Goal: Task Accomplishment & Management: Manage account settings

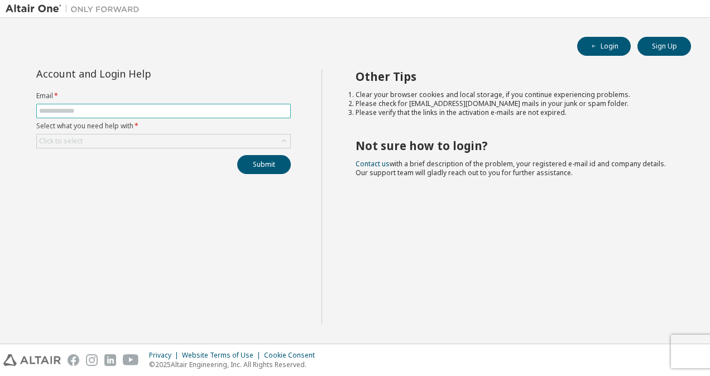
click at [212, 111] on input "text" at bounding box center [163, 111] width 249 height 9
type input "**********"
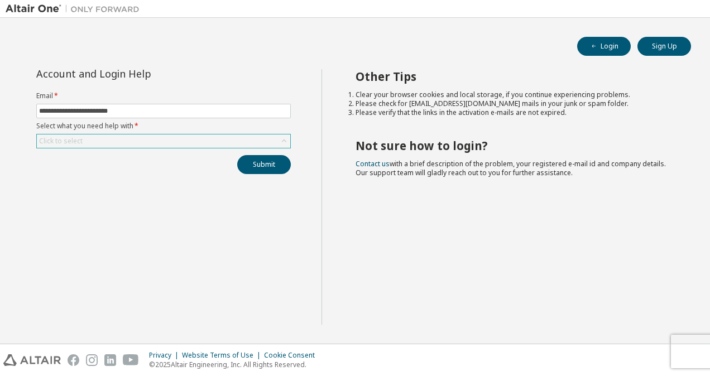
click at [154, 140] on div "Click to select" at bounding box center [163, 141] width 253 height 13
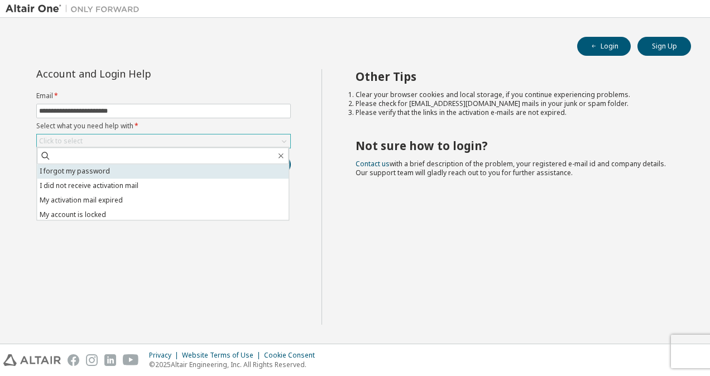
click at [143, 173] on li "I forgot my password" at bounding box center [163, 171] width 252 height 15
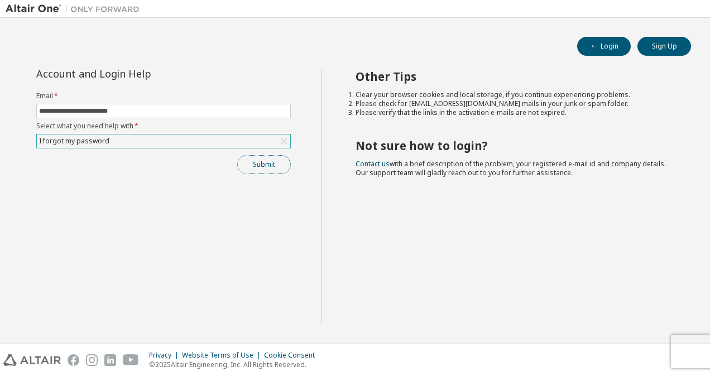
click at [252, 165] on button "Submit" at bounding box center [264, 164] width 54 height 19
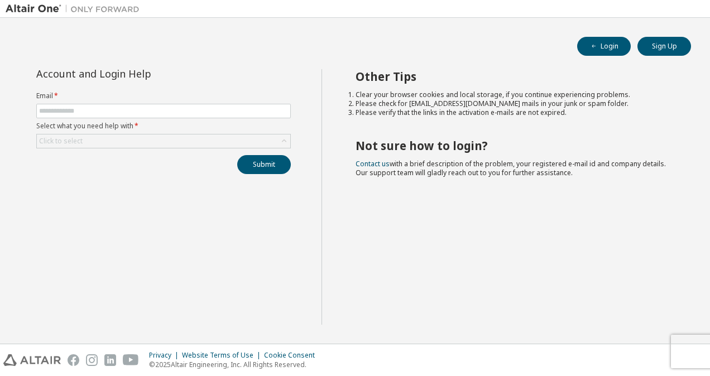
drag, startPoint x: 0, startPoint y: 0, endPoint x: 499, endPoint y: 250, distance: 558.1
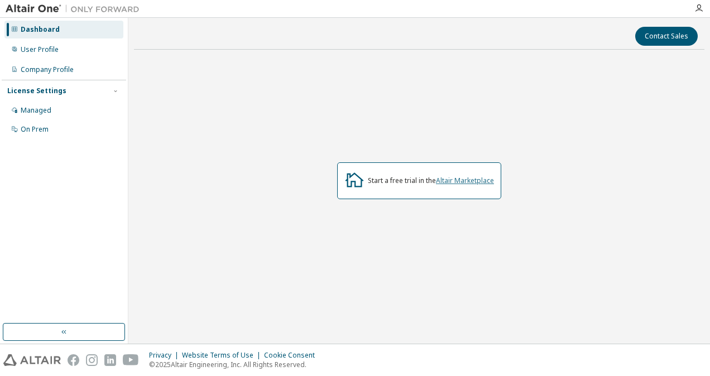
click at [453, 184] on link "Altair Marketplace" at bounding box center [465, 180] width 58 height 9
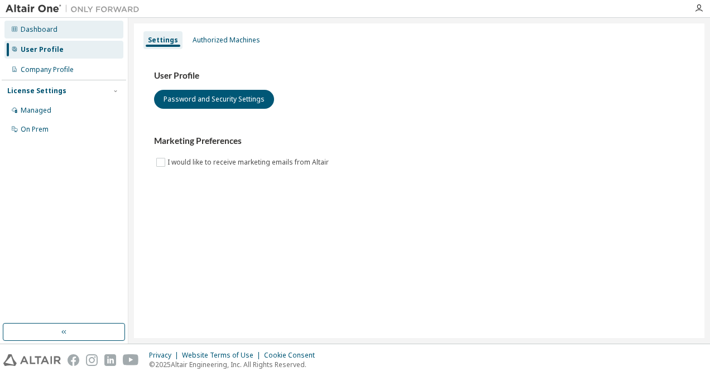
click at [74, 31] on div "Dashboard" at bounding box center [63, 30] width 119 height 18
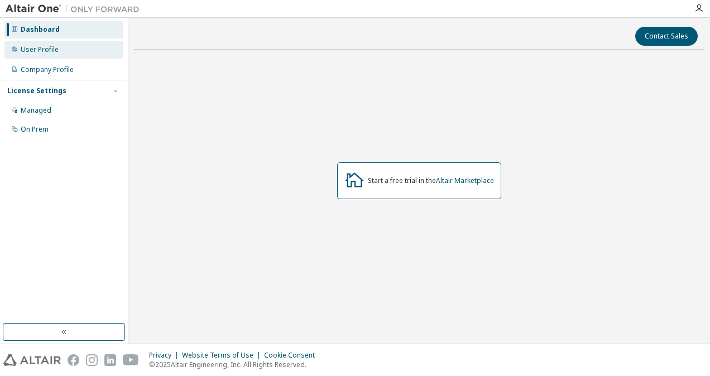
click at [56, 52] on div "User Profile" at bounding box center [40, 49] width 38 height 9
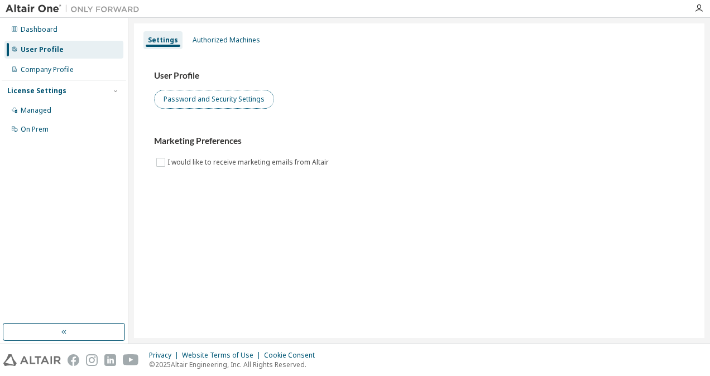
click at [178, 107] on button "Password and Security Settings" at bounding box center [214, 99] width 120 height 19
